Goal: Task Accomplishment & Management: Manage account settings

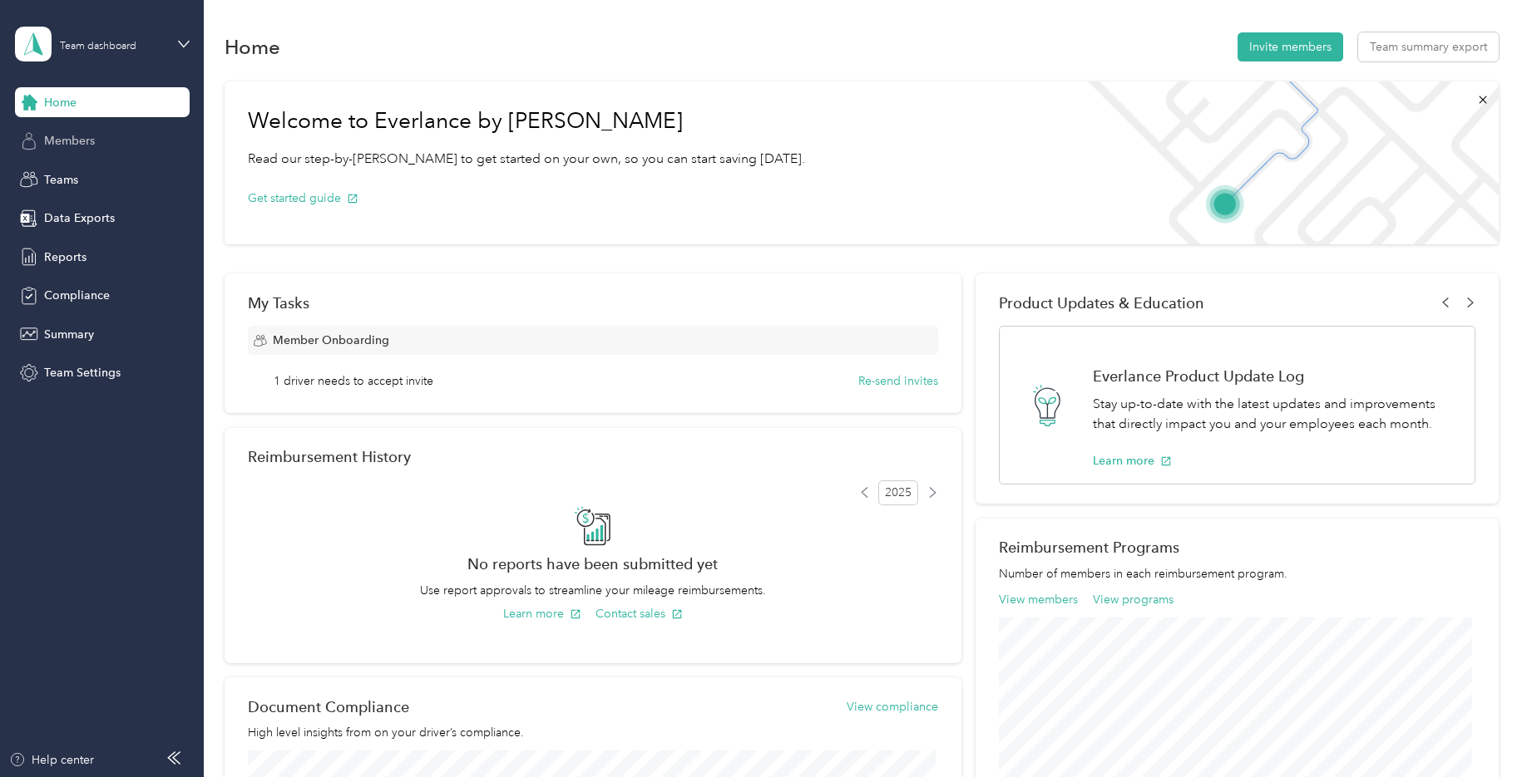
click at [82, 148] on span "Members" at bounding box center [69, 140] width 51 height 17
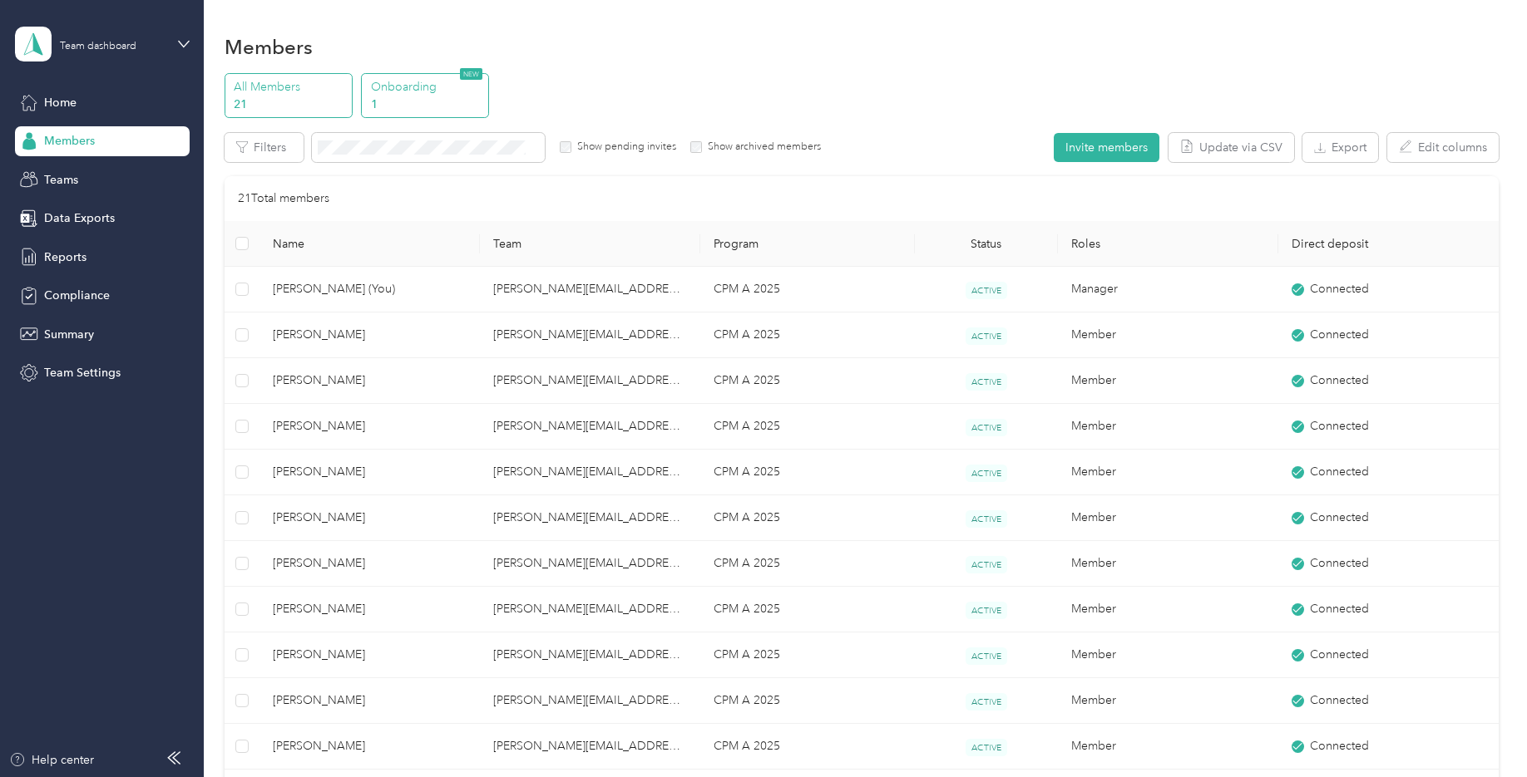
click at [378, 95] on p "Onboarding" at bounding box center [427, 86] width 113 height 17
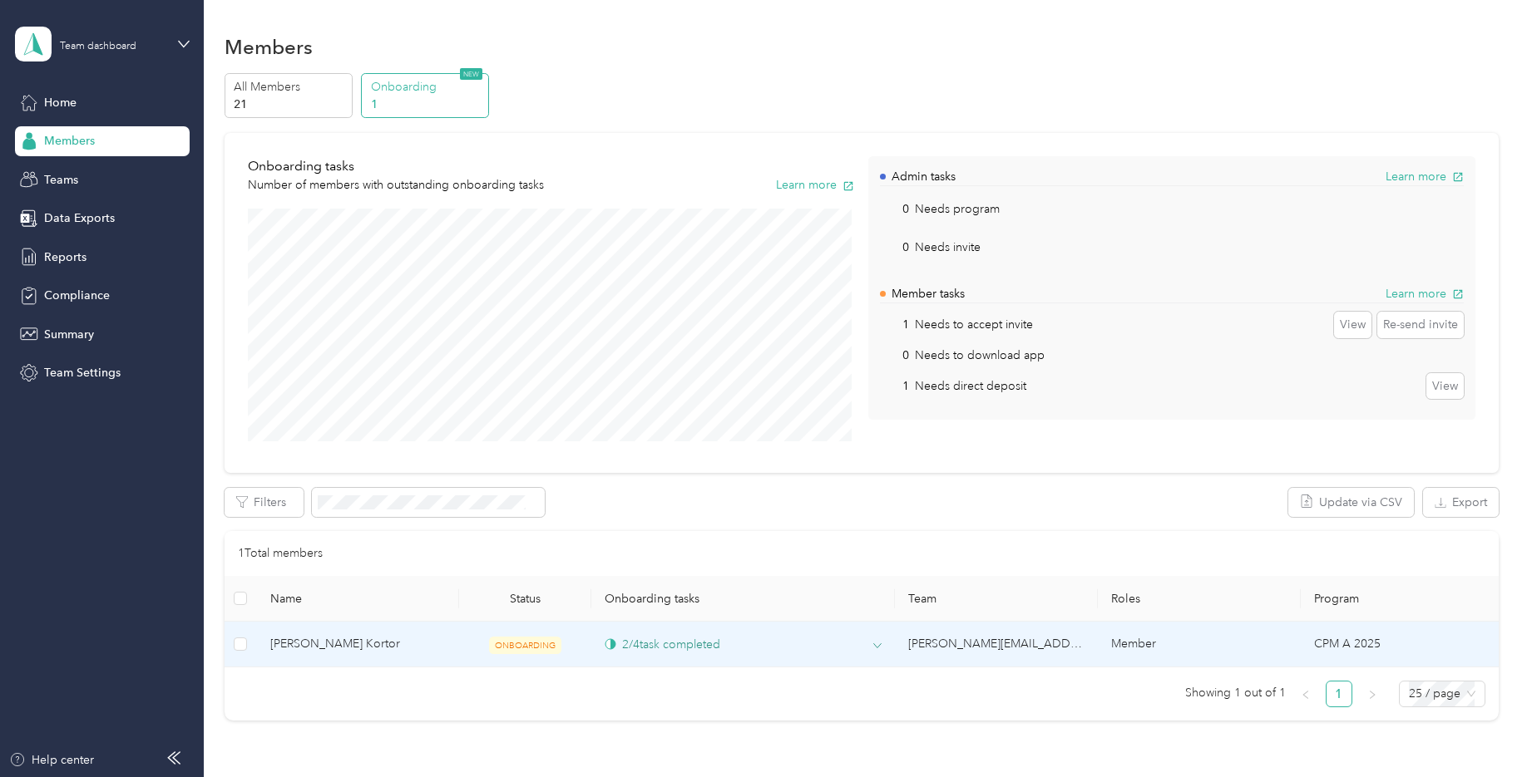
click at [660, 644] on div "2 / 4 task completed" at bounding box center [663, 644] width 116 height 17
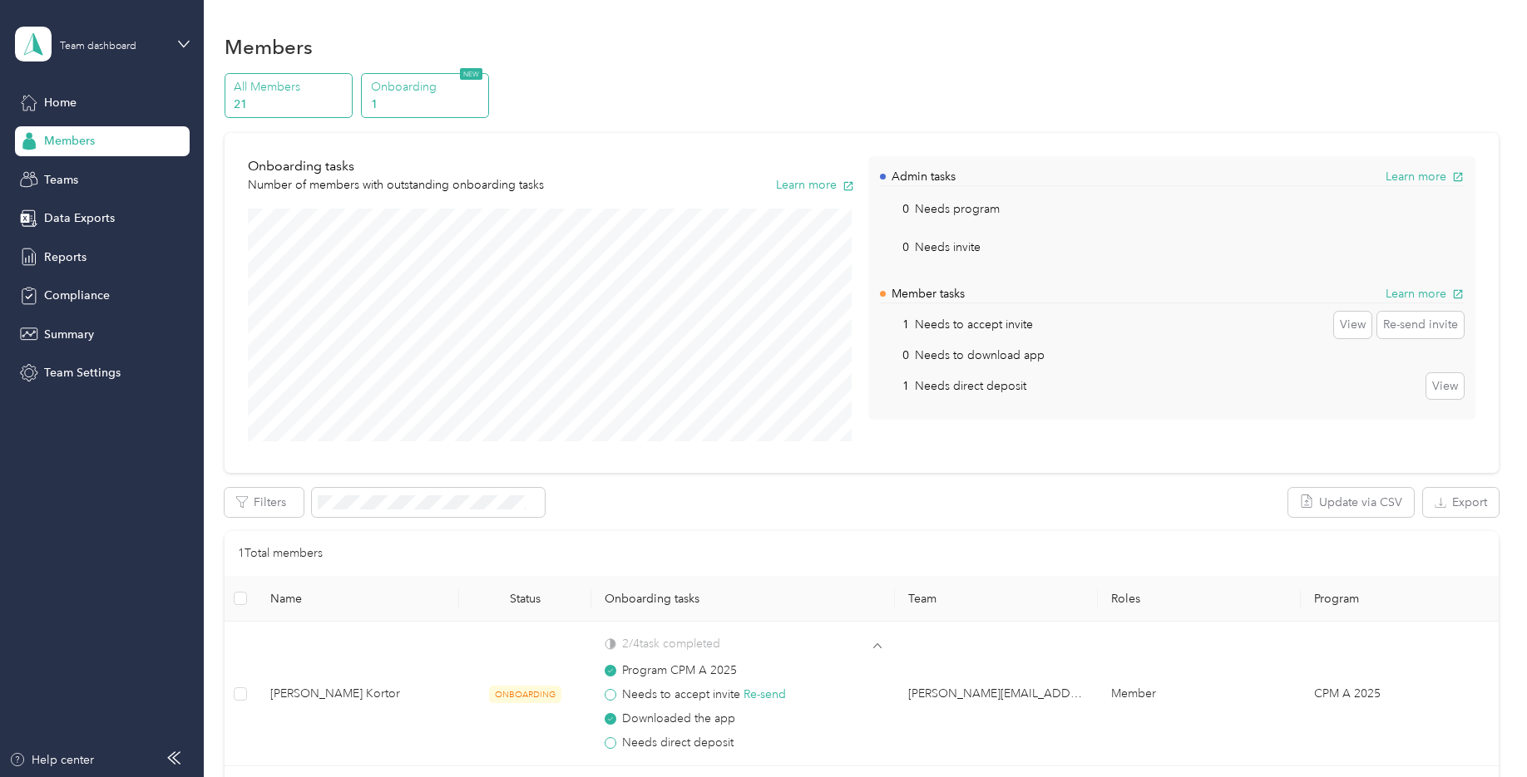
click at [294, 102] on p "21" at bounding box center [290, 104] width 113 height 17
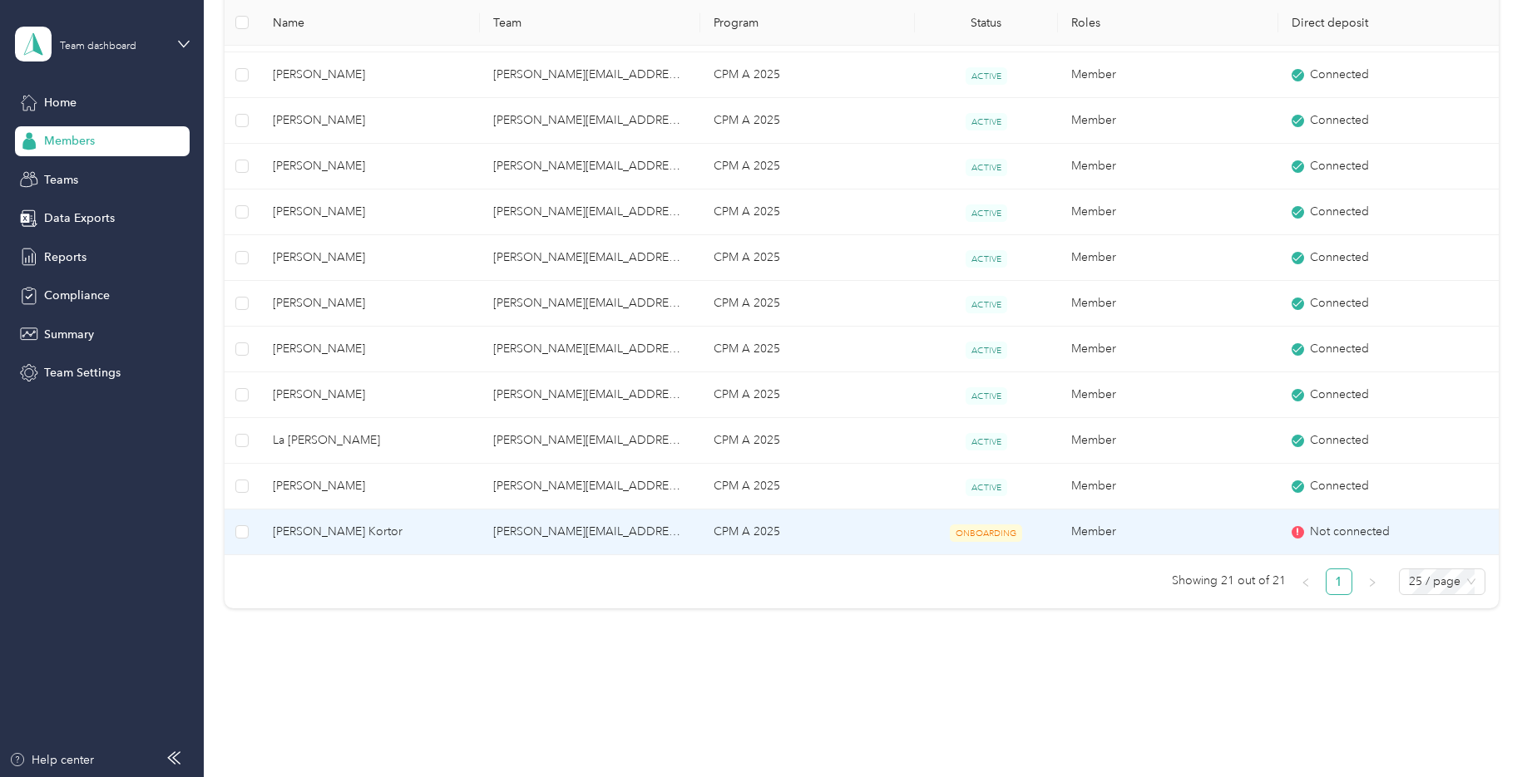
scroll to position [689, 0]
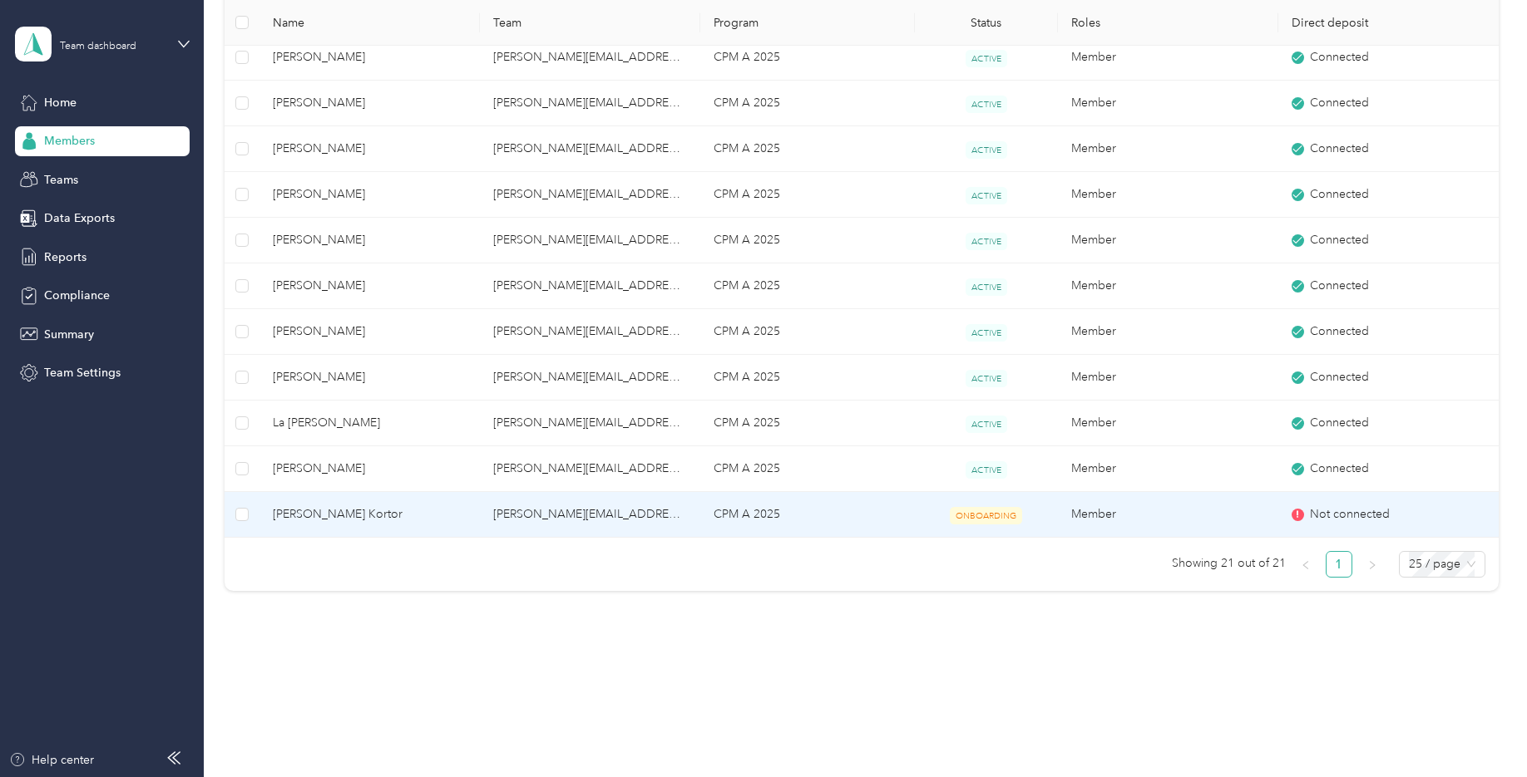
click at [591, 514] on td "[PERSON_NAME][EMAIL_ADDRESS][PERSON_NAME][DOMAIN_NAME]" at bounding box center [590, 515] width 220 height 46
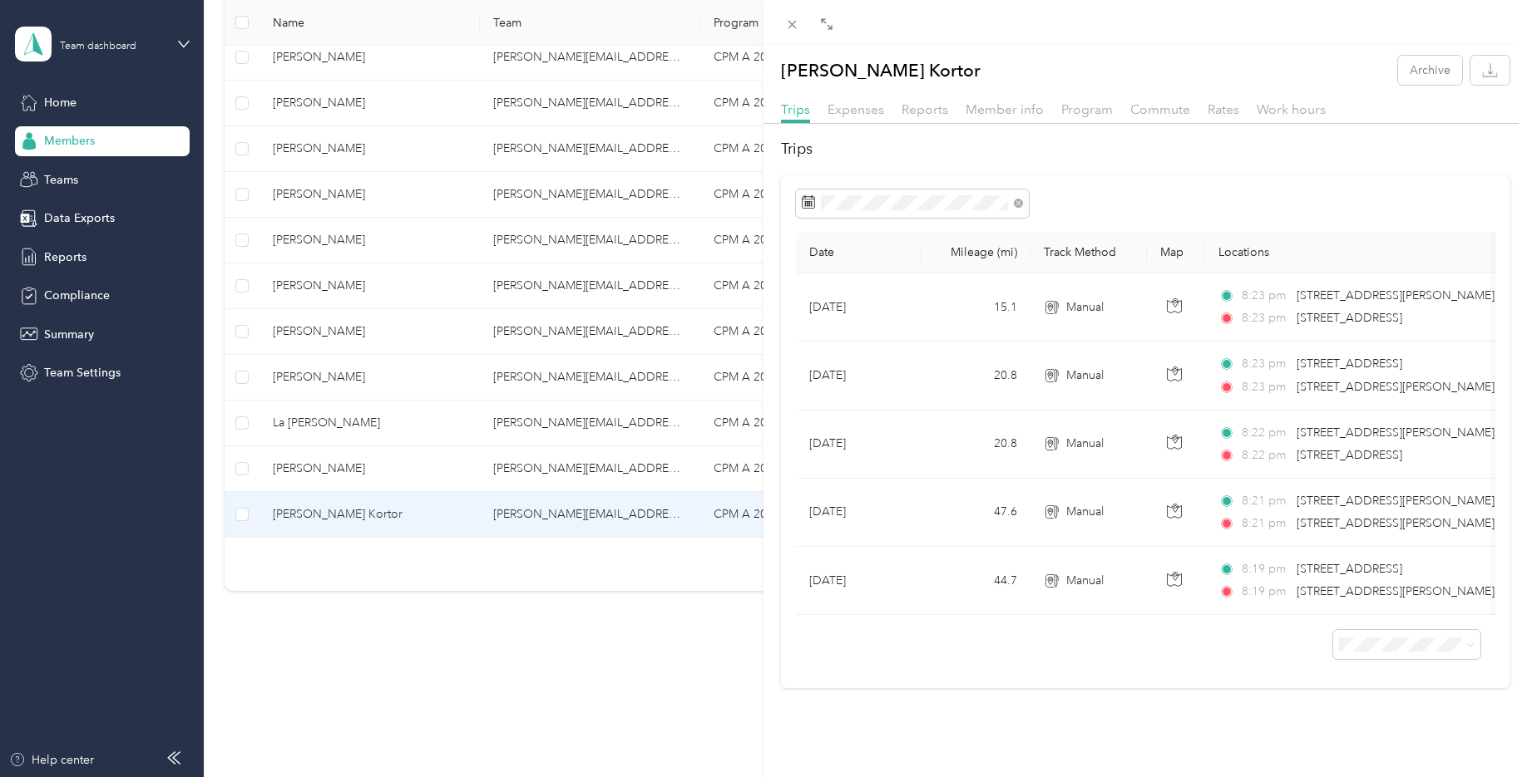
click at [589, 646] on div "[PERSON_NAME] Kortor Archive Trips Expenses Reports Member info Program Commute…" at bounding box center [763, 388] width 1527 height 777
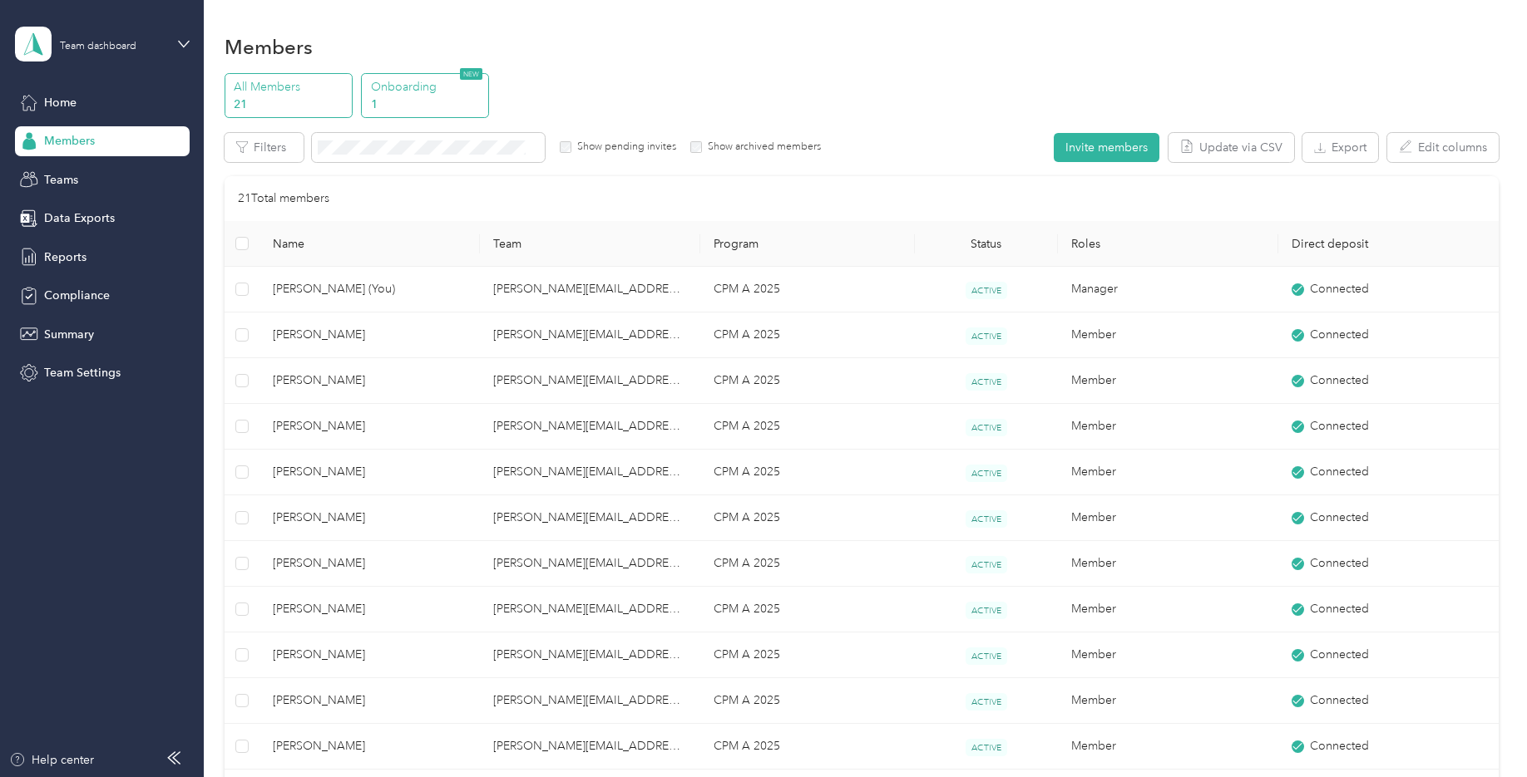
click at [409, 102] on p "1" at bounding box center [427, 104] width 113 height 17
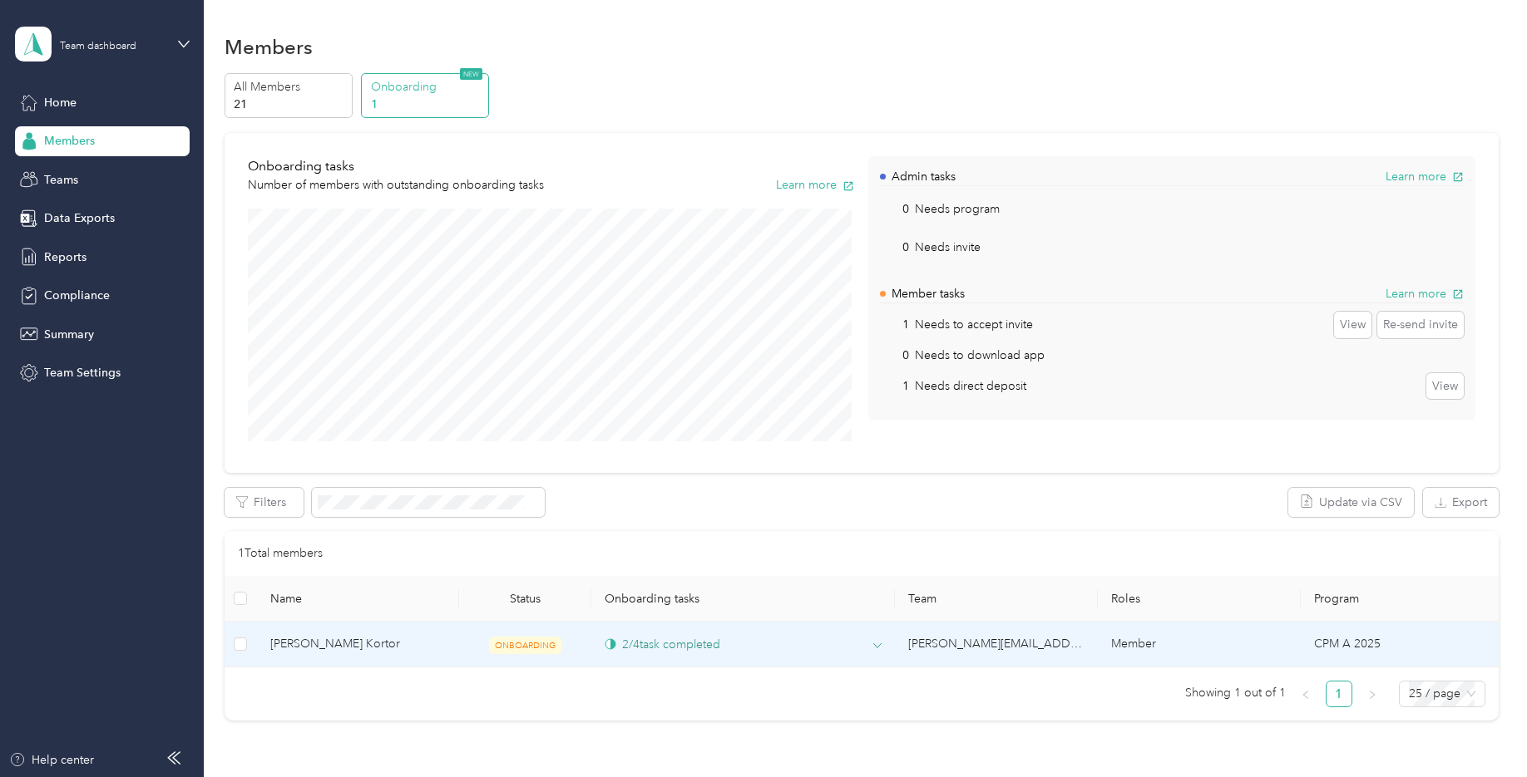
click at [672, 647] on div "2 / 4 task completed" at bounding box center [663, 644] width 116 height 17
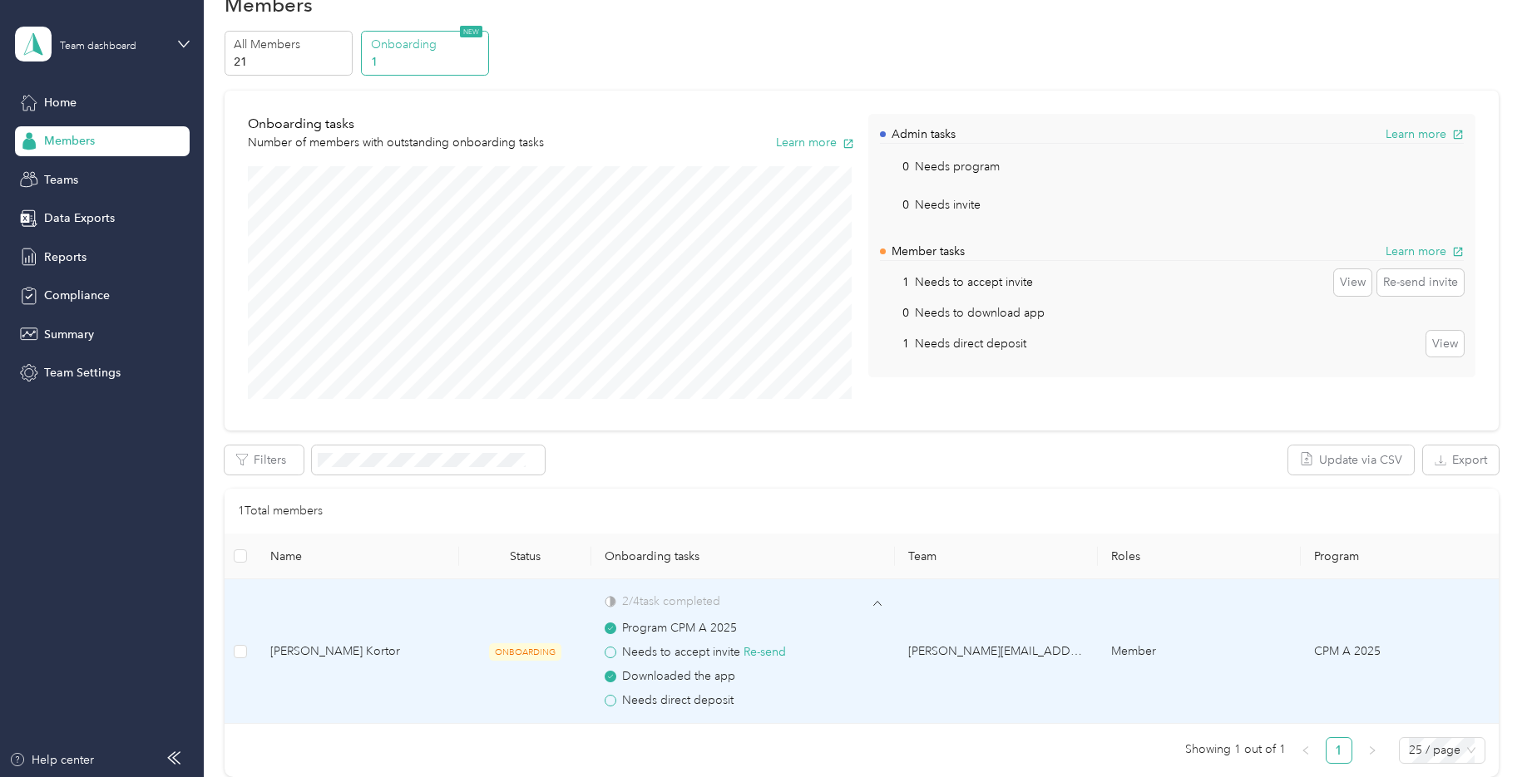
scroll to position [83, 0]
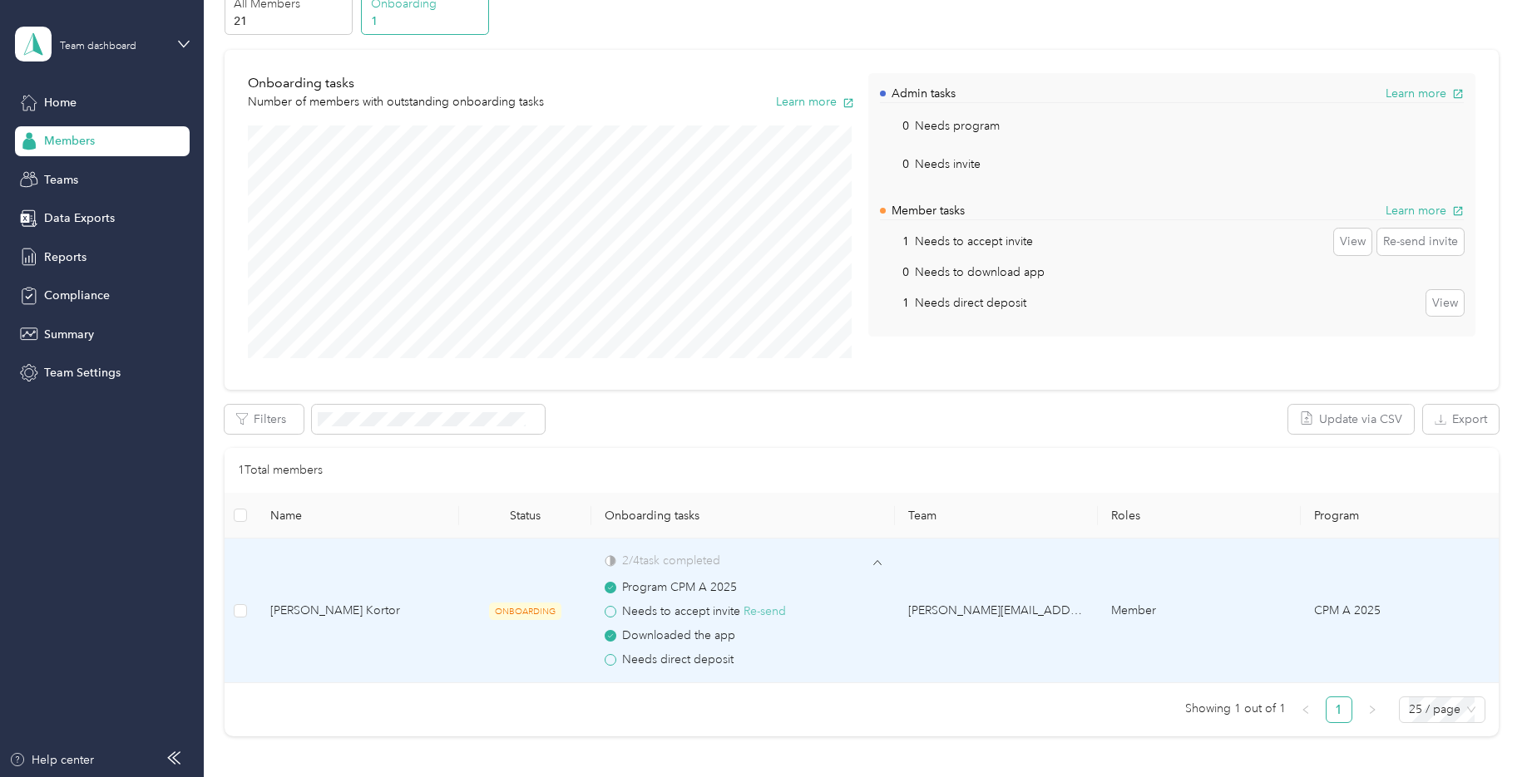
click at [758, 613] on button "Re-send" at bounding box center [764, 612] width 42 height 18
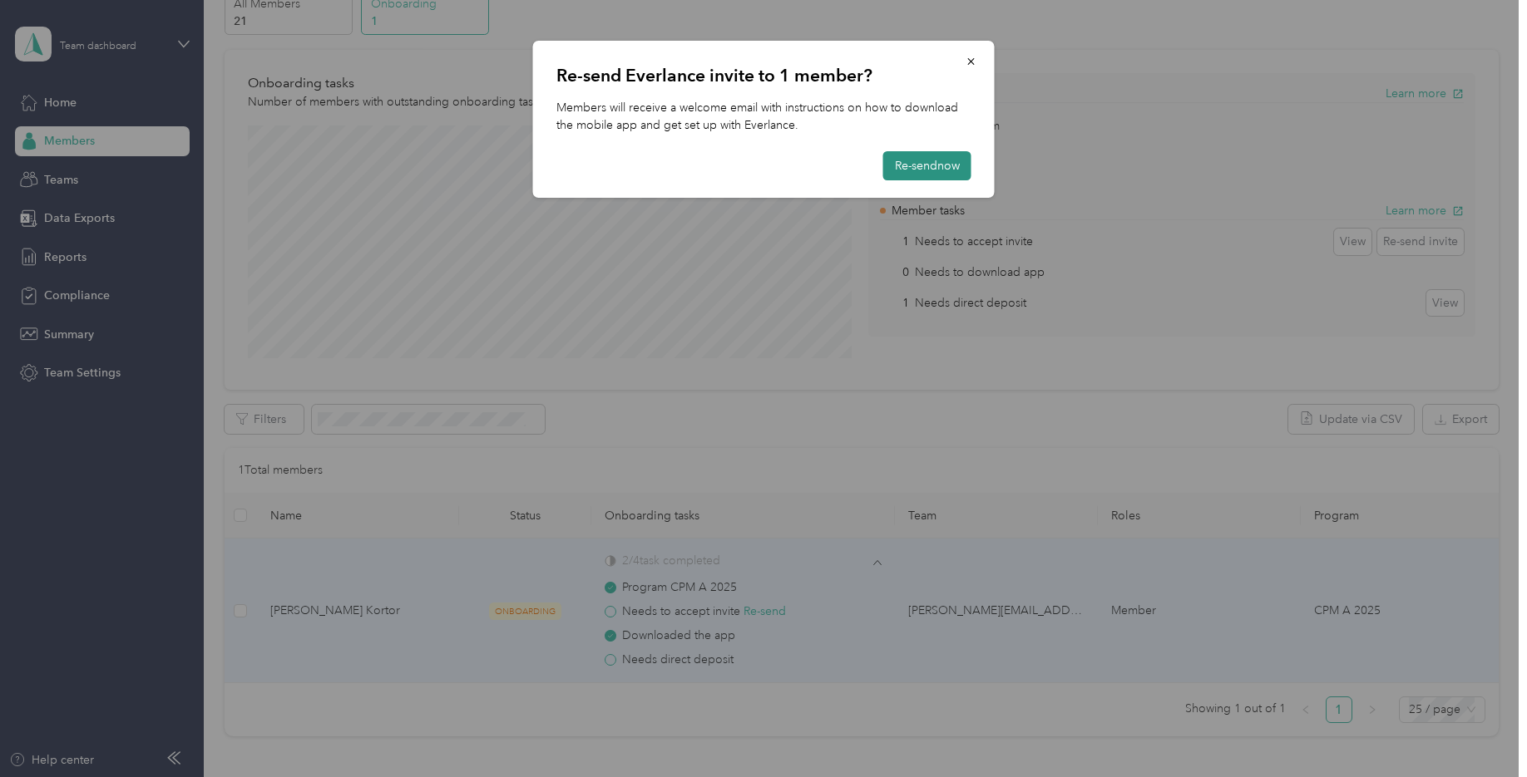
click at [911, 174] on button "Re-send now" at bounding box center [927, 165] width 88 height 29
